Goal: Information Seeking & Learning: Learn about a topic

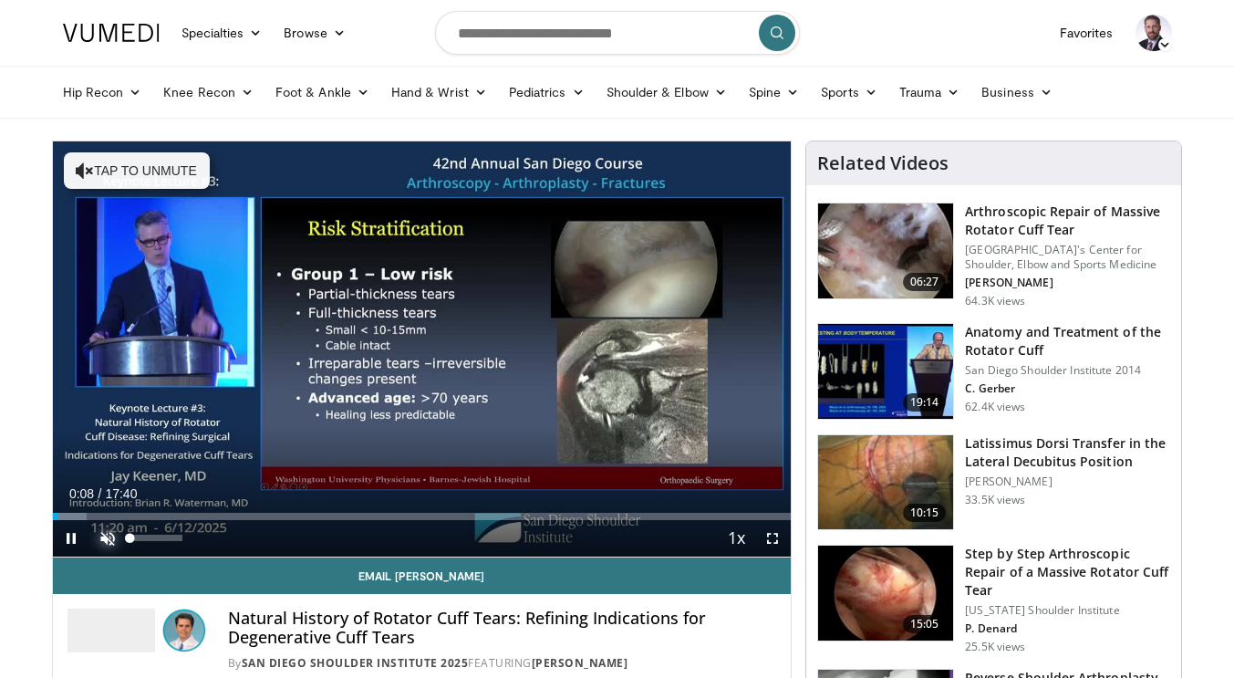
click at [106, 533] on span "Video Player" at bounding box center [107, 538] width 36 height 36
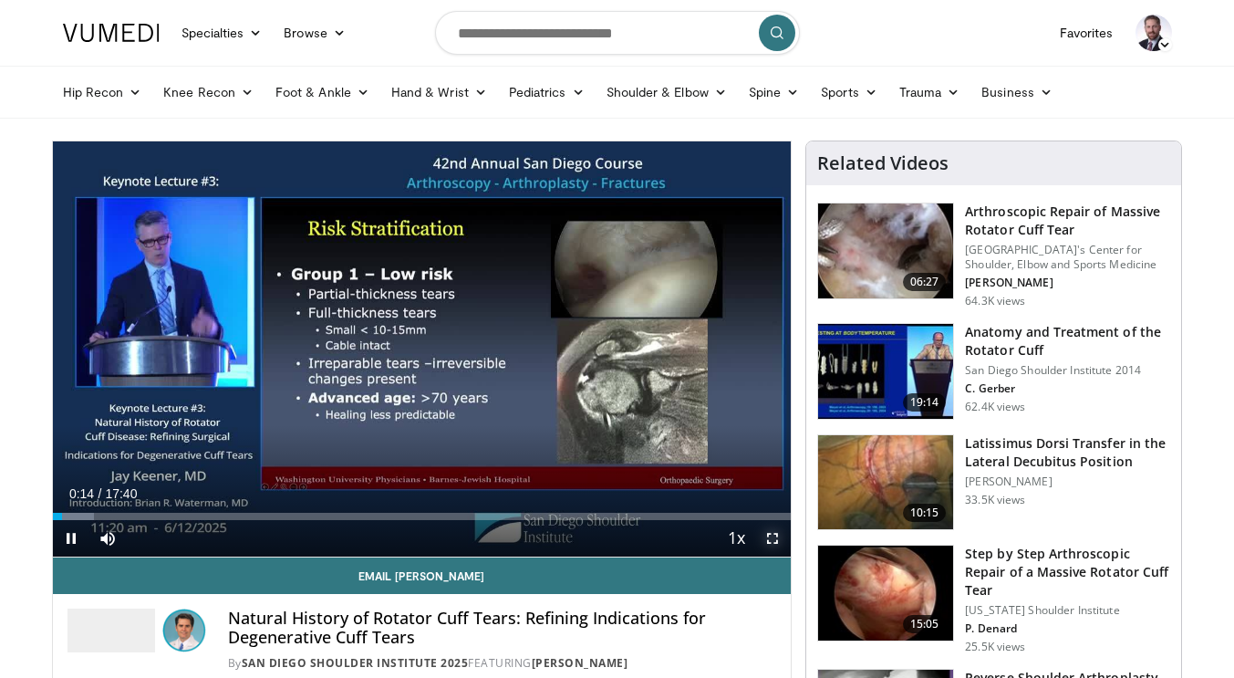
click at [768, 534] on span "Video Player" at bounding box center [772, 538] width 36 height 36
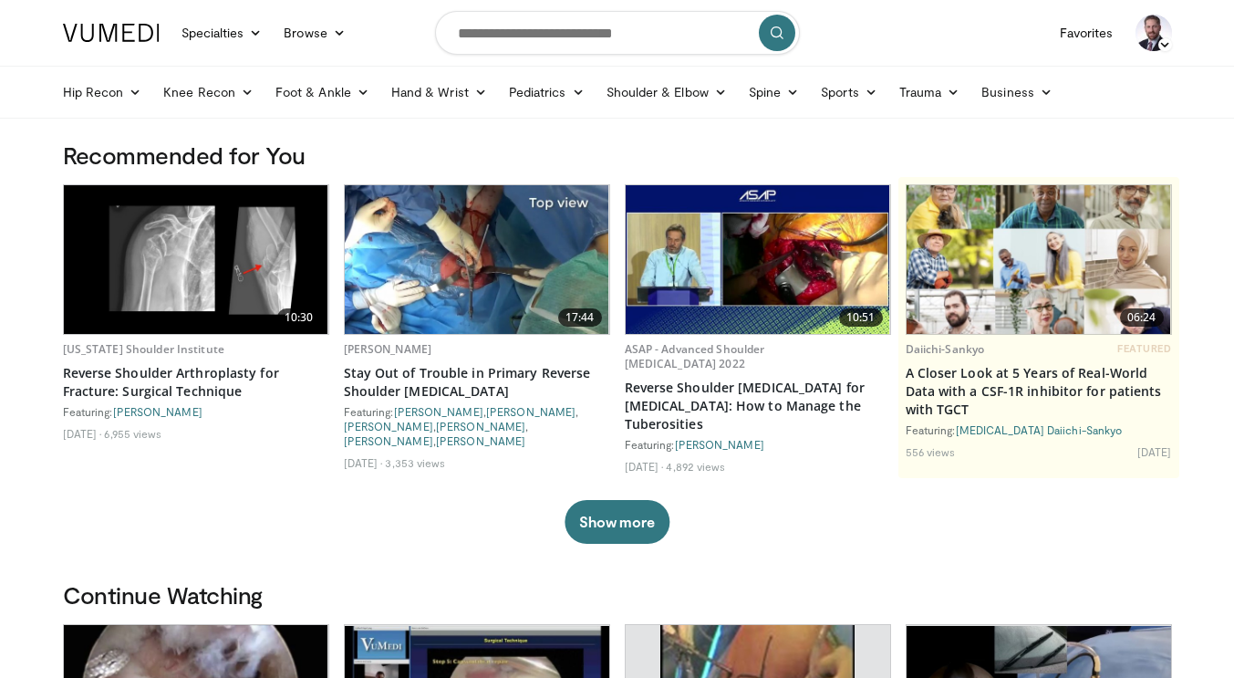
click at [1164, 41] on icon at bounding box center [1164, 44] width 13 height 13
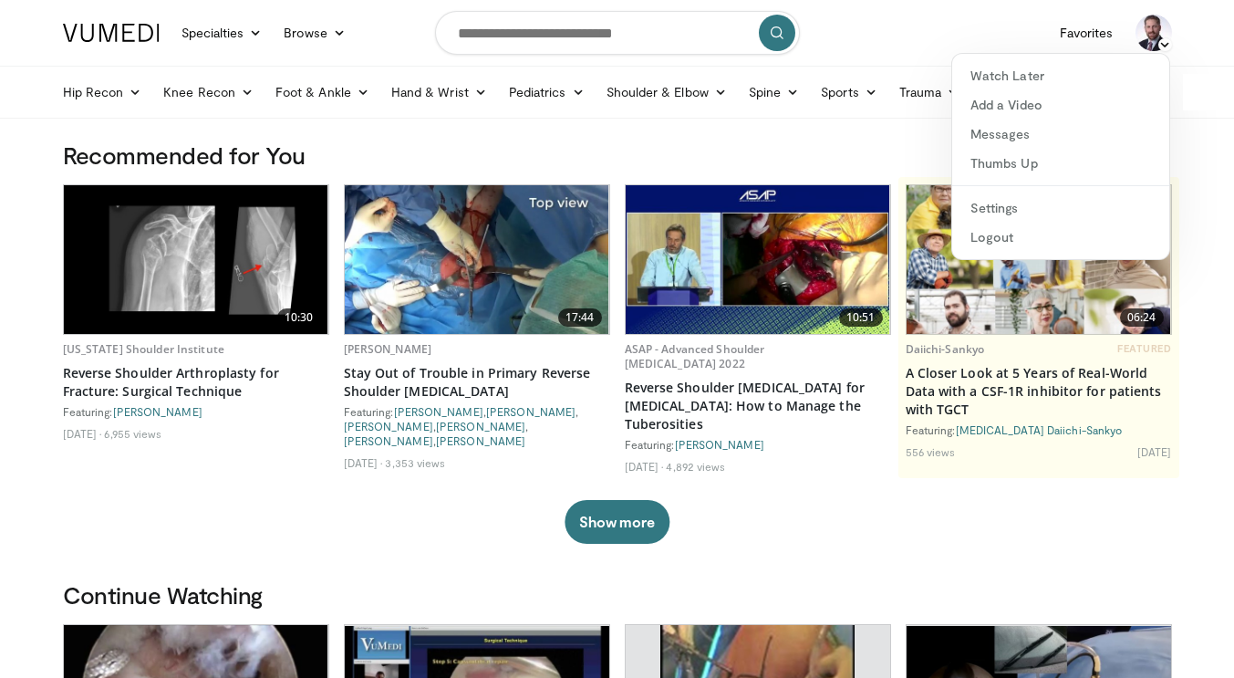
click at [1183, 78] on div "Hip Recon Hip Arthroplasty Revision Hip Arthroplasty Hip Preservation Knee Reco…" at bounding box center [617, 92] width 1131 height 51
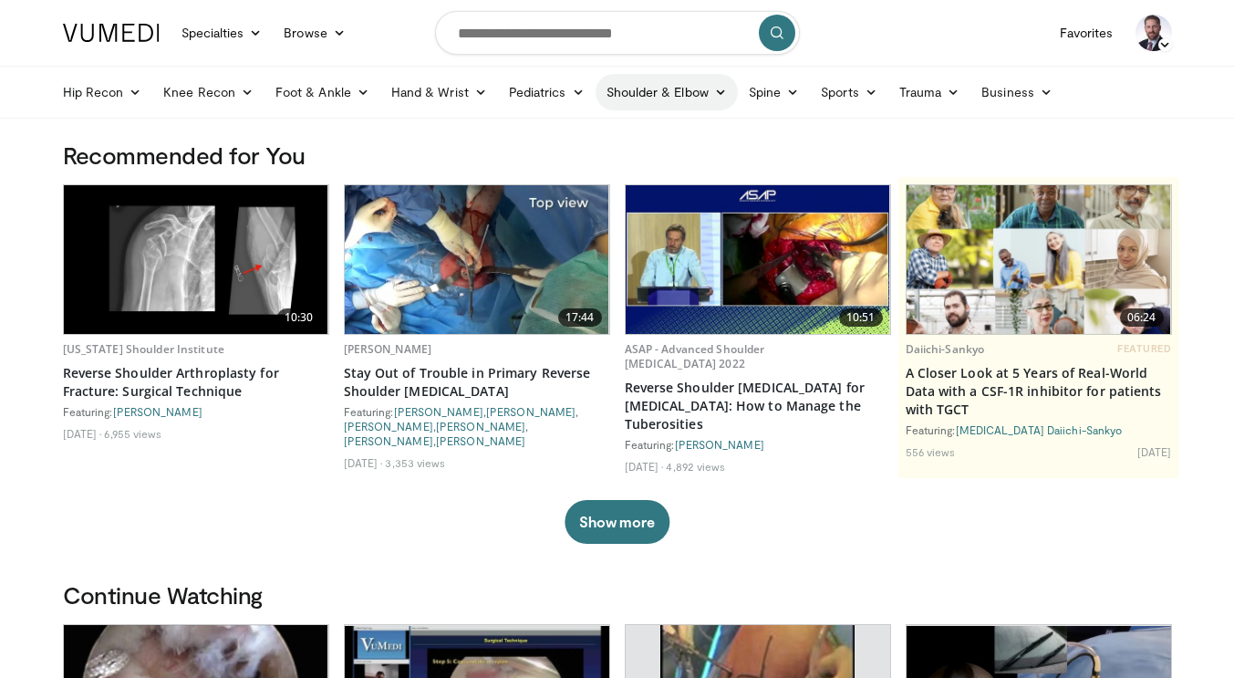
click at [715, 102] on link "Shoulder & Elbow" at bounding box center [667, 92] width 142 height 36
click at [603, 165] on link "Shoulder" at bounding box center [628, 164] width 217 height 29
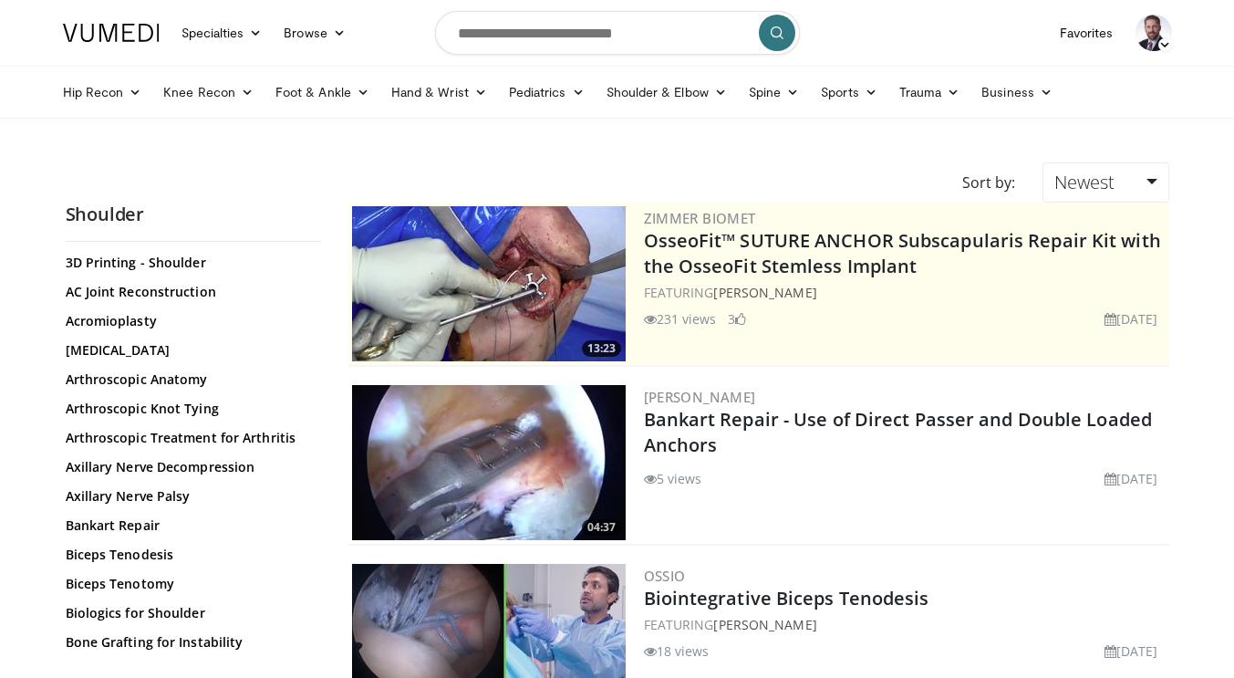
scroll to position [99, 0]
click at [202, 345] on link "Adhesive Capsulitis" at bounding box center [189, 349] width 246 height 18
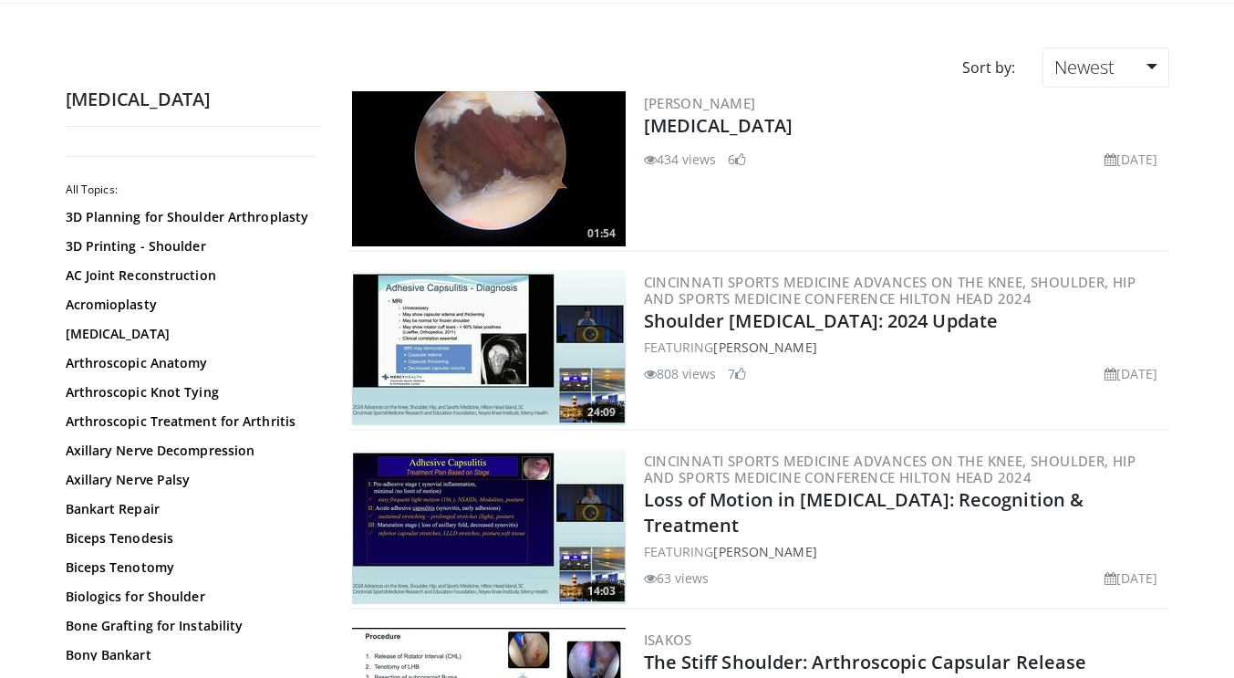
scroll to position [117, 0]
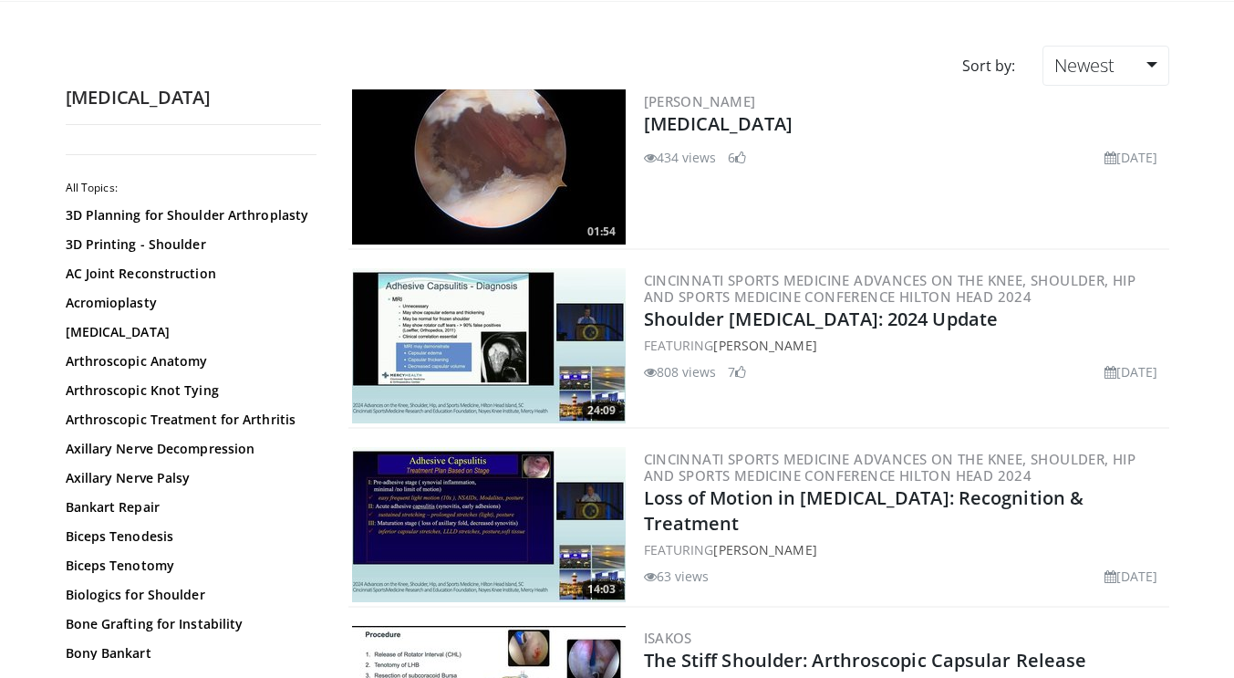
click at [436, 347] on img at bounding box center [489, 345] width 274 height 155
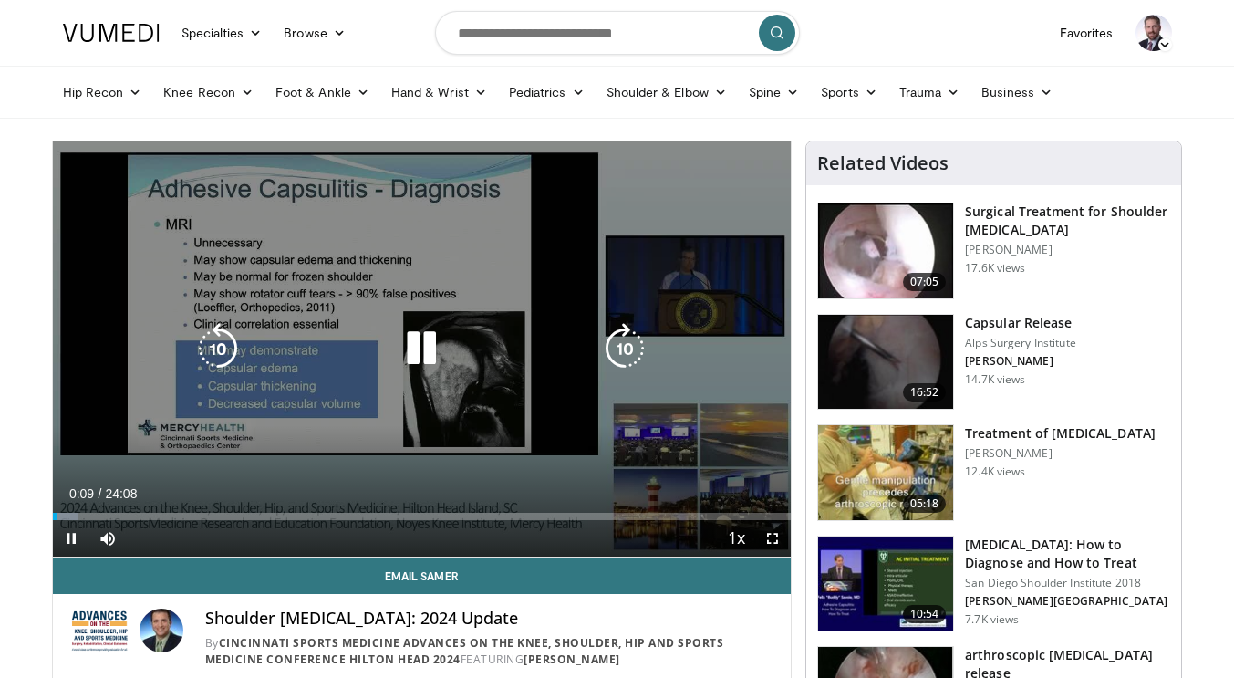
click at [416, 352] on icon "Video Player" at bounding box center [421, 348] width 51 height 51
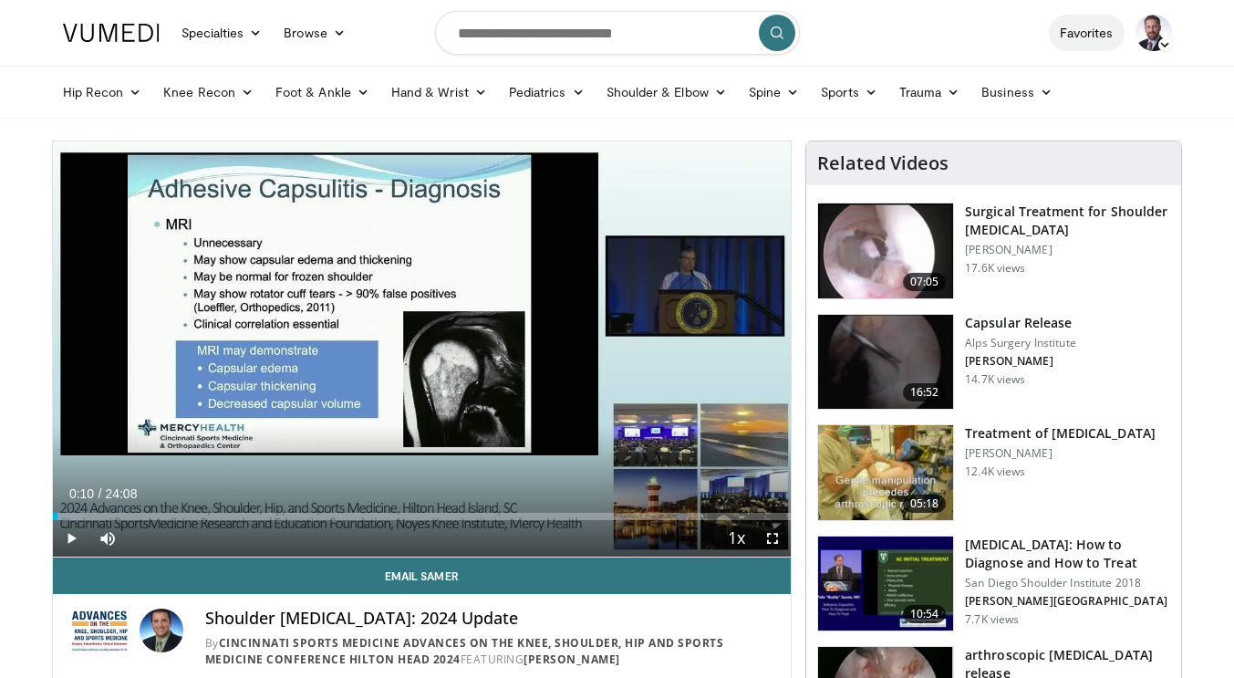
click at [1091, 36] on link "Favorites" at bounding box center [1087, 33] width 76 height 36
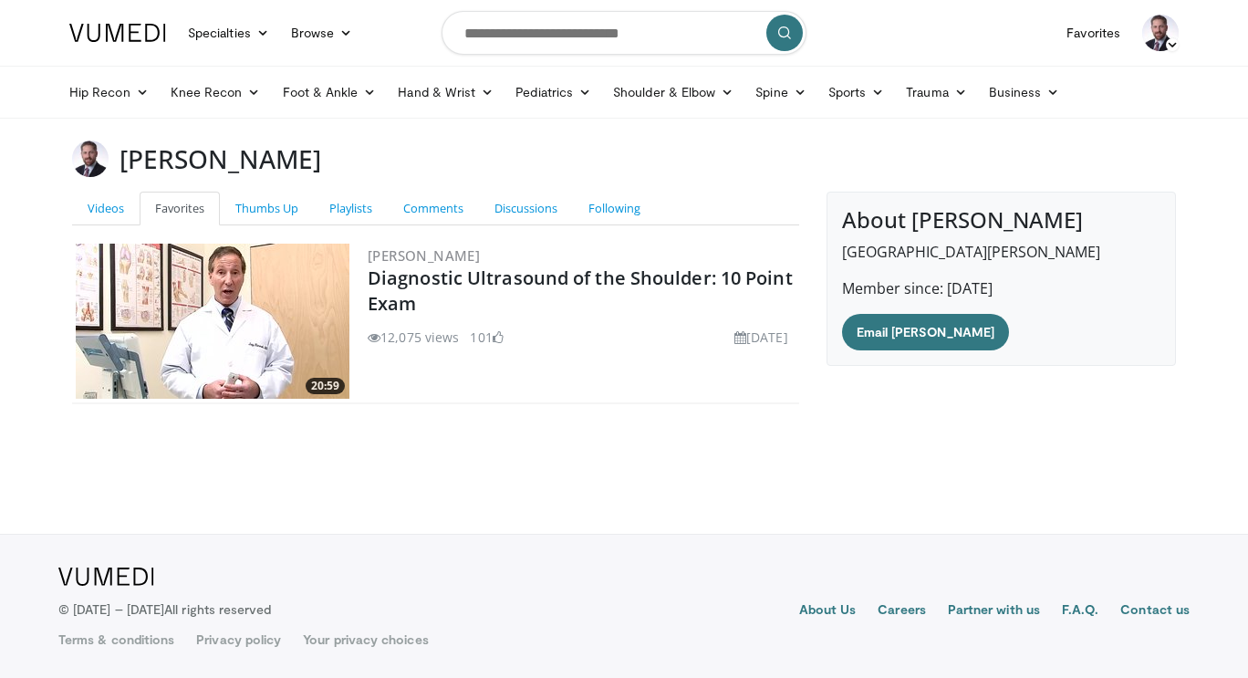
click at [1173, 44] on icon at bounding box center [1171, 44] width 13 height 13
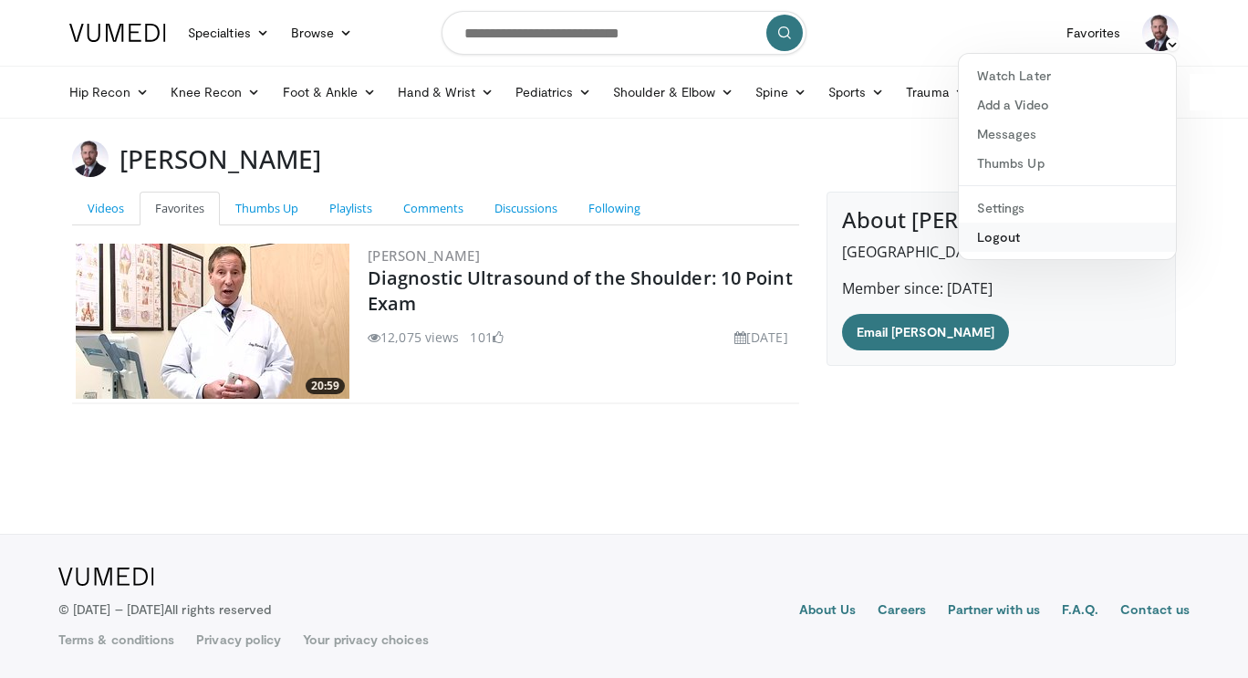
click at [1096, 249] on link "Logout" at bounding box center [1066, 237] width 217 height 29
